Goal: Check status

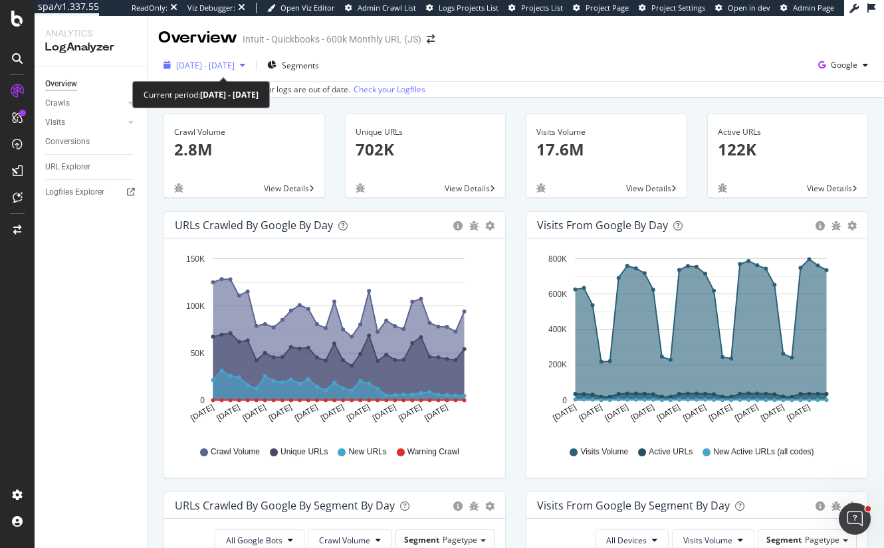
click at [235, 65] on span "[DATE] - [DATE]" at bounding box center [205, 65] width 58 height 11
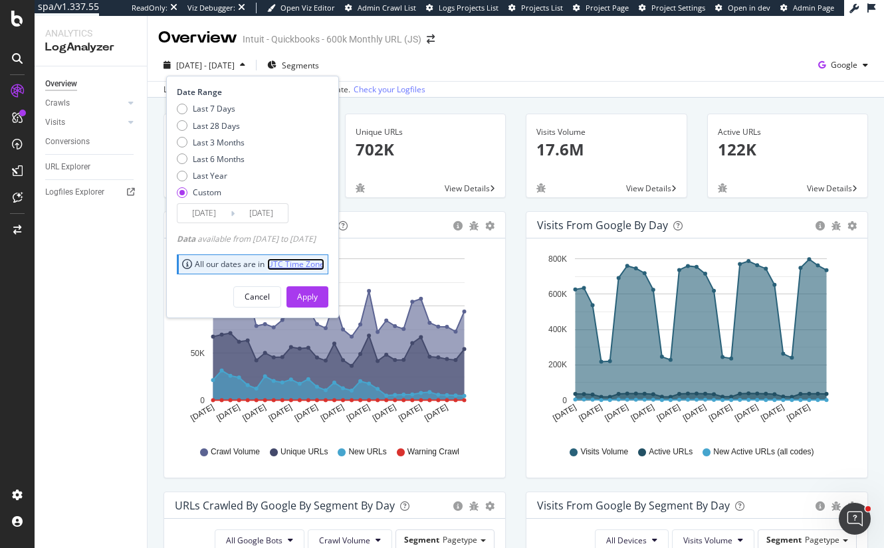
click at [285, 266] on link "UTC Time Zone" at bounding box center [295, 264] width 57 height 11
drag, startPoint x: 348, startPoint y: 239, endPoint x: 286, endPoint y: 239, distance: 61.8
click at [286, 239] on div "Data available from [DATE] to [DATE]" at bounding box center [246, 238] width 139 height 11
